Goal: Entertainment & Leisure: Consume media (video, audio)

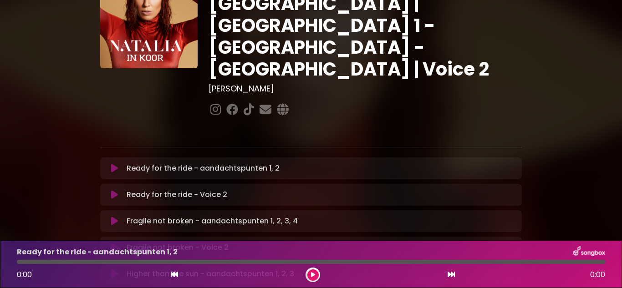
scroll to position [62, 0]
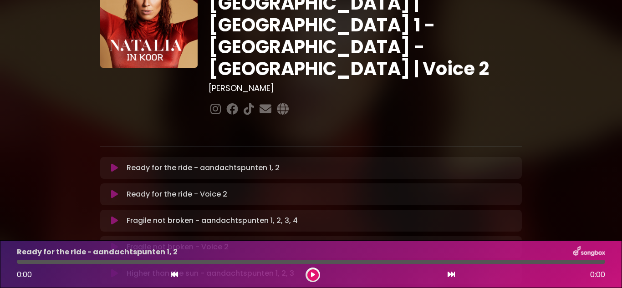
click at [110, 163] on button at bounding box center [114, 167] width 17 height 9
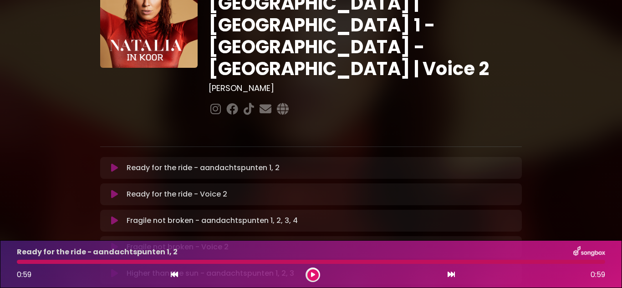
click at [110, 216] on button at bounding box center [114, 220] width 17 height 9
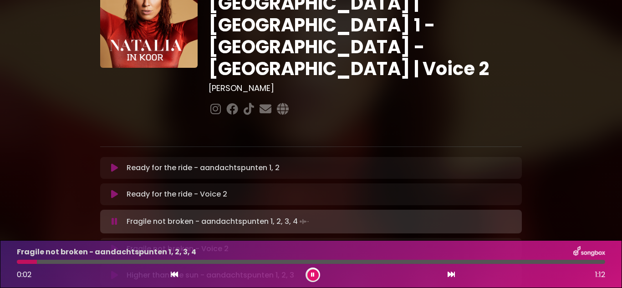
click at [150, 163] on p "Ready for the ride - aandachtspunten 1, 2 Loading Track..." at bounding box center [203, 168] width 153 height 11
click at [114, 163] on icon at bounding box center [114, 167] width 7 height 9
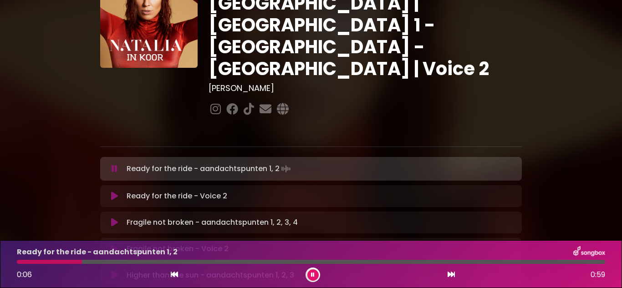
click at [526, 262] on div at bounding box center [311, 262] width 588 height 4
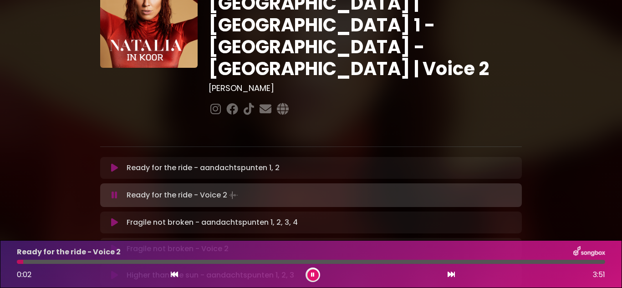
click at [113, 218] on icon at bounding box center [114, 222] width 7 height 9
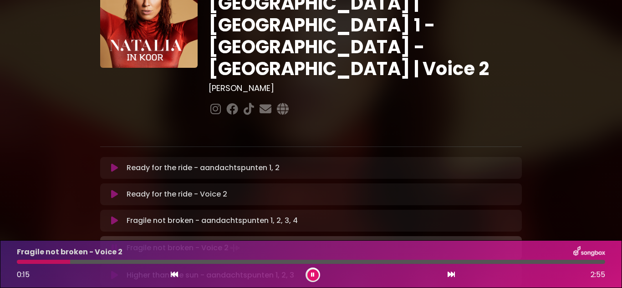
click at [114, 271] on icon at bounding box center [114, 275] width 7 height 9
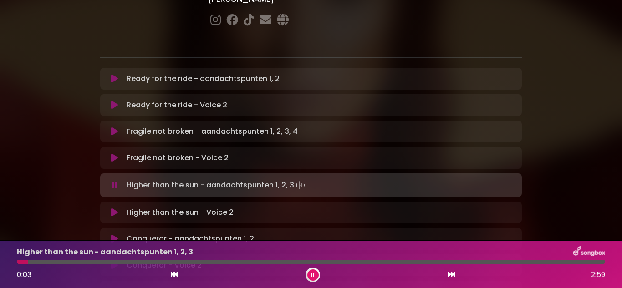
scroll to position [154, 0]
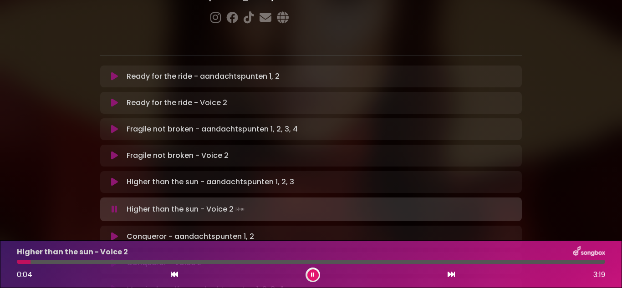
click at [318, 276] on button at bounding box center [312, 274] width 11 height 11
